Goal: Entertainment & Leisure: Consume media (video, audio)

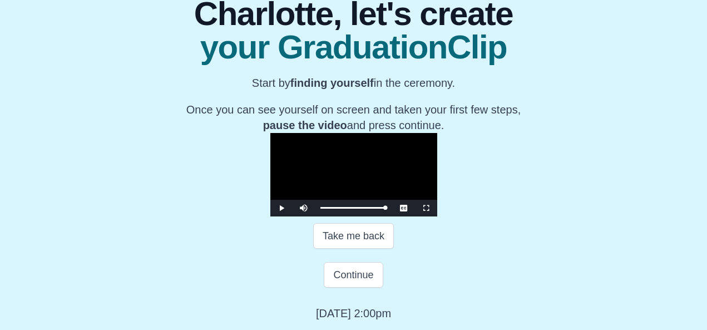
scroll to position [173, 0]
click at [604, 86] on div "**********" at bounding box center [353, 149] width 689 height 341
click at [281, 208] on span "Video Player" at bounding box center [281, 208] width 0 height 0
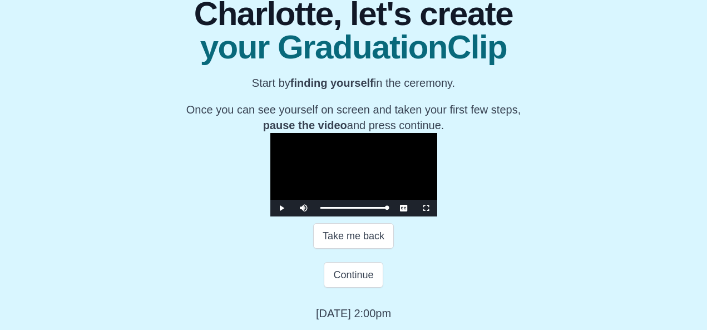
click at [281, 208] on span "Video Player" at bounding box center [281, 208] width 0 height 0
click at [566, 209] on div "49:05" at bounding box center [566, 207] width 1 height 3
click at [393, 216] on div "Loaded : 0% 49:52 48:58 Progress : 0%" at bounding box center [354, 208] width 78 height 17
click at [281, 208] on span "Video Player" at bounding box center [281, 208] width 0 height 0
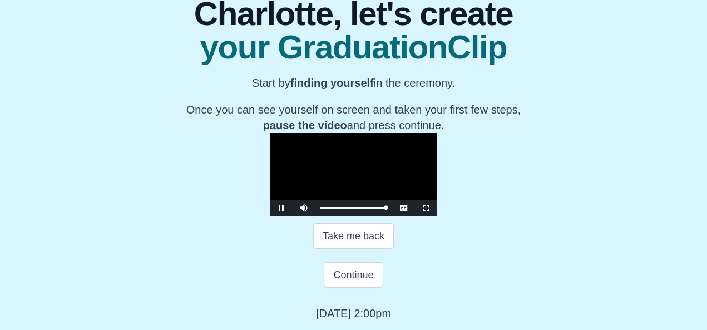
click at [281, 208] on span "Video Player" at bounding box center [281, 208] width 0 height 0
click at [386, 209] on div "49:53 Progress : 0%" at bounding box center [353, 207] width 66 height 3
click at [281, 208] on span "Video Player" at bounding box center [281, 208] width 0 height 0
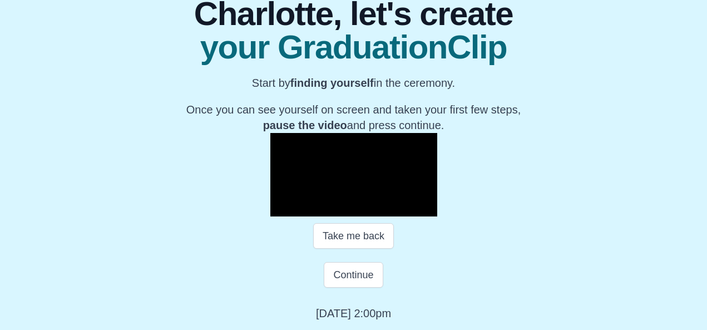
click at [281, 208] on span "Video Player" at bounding box center [281, 208] width 0 height 0
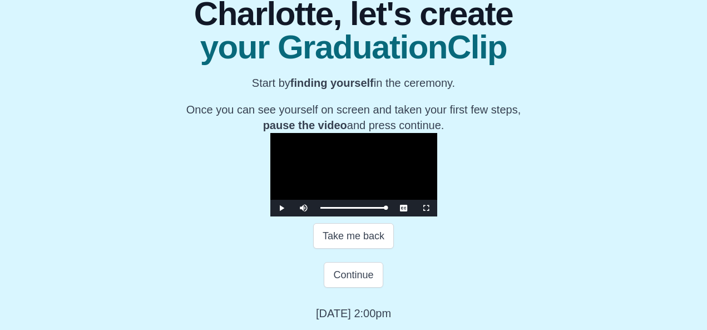
scroll to position [125, 0]
click at [393, 216] on div "Loaded : 0% 50:32 49:37 Progress : 0%" at bounding box center [354, 208] width 78 height 17
click at [386, 209] on div "49:45 Progress : 0%" at bounding box center [353, 207] width 66 height 3
